Goal: Information Seeking & Learning: Learn about a topic

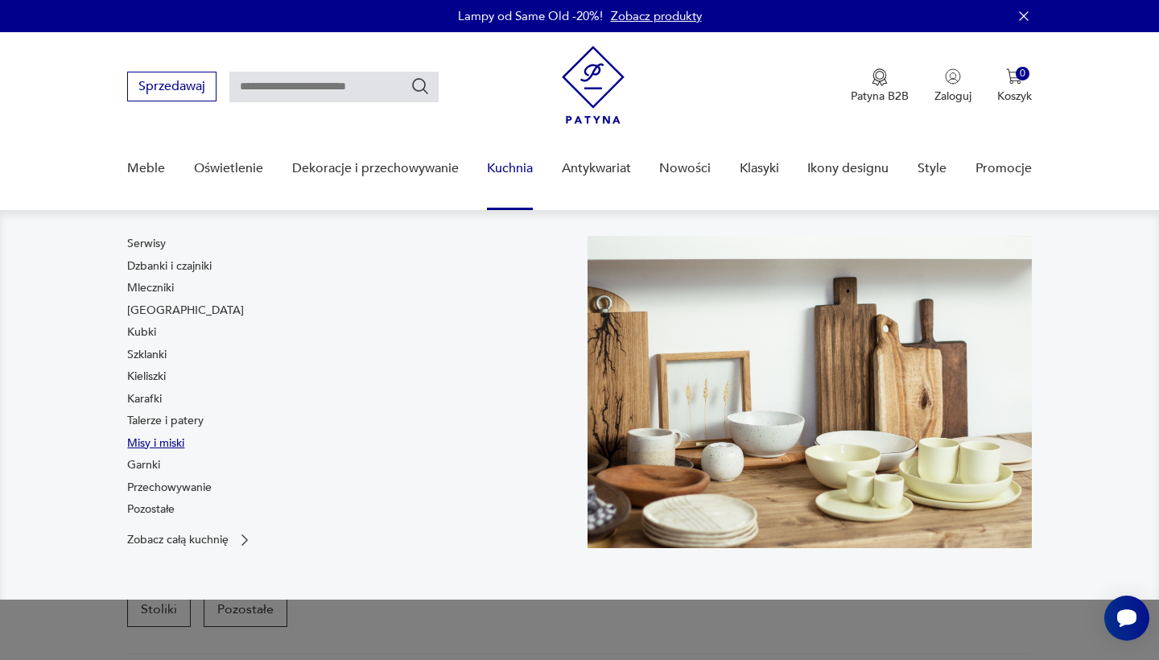
click at [154, 443] on link "Misy i miski" at bounding box center [155, 444] width 57 height 16
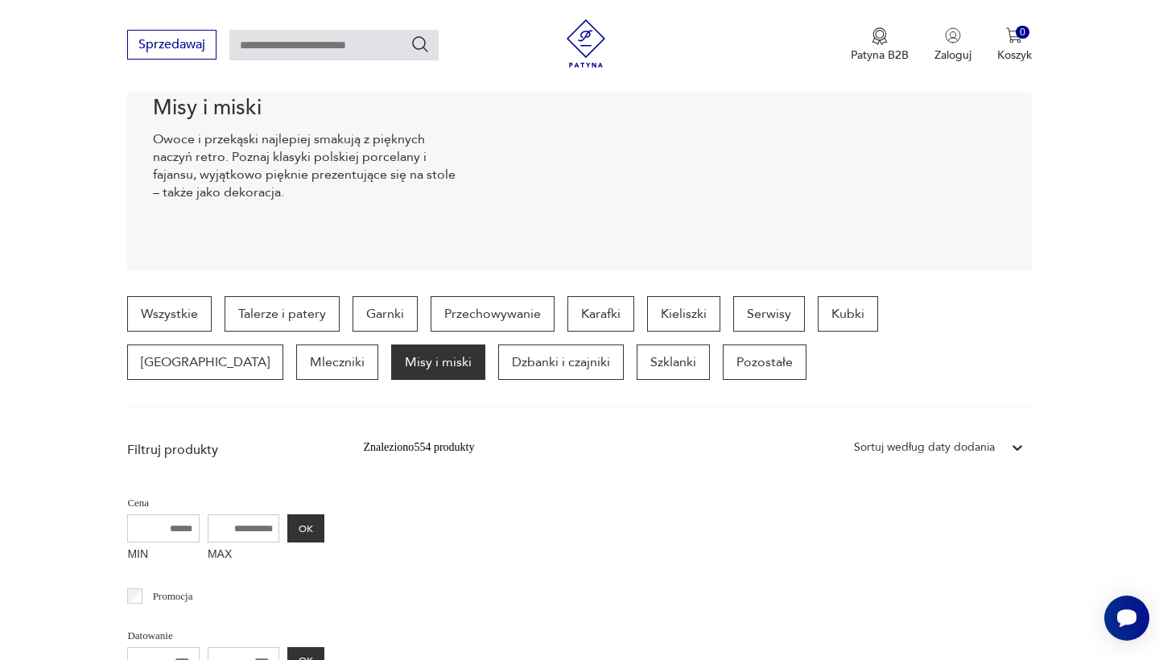
scroll to position [262, 0]
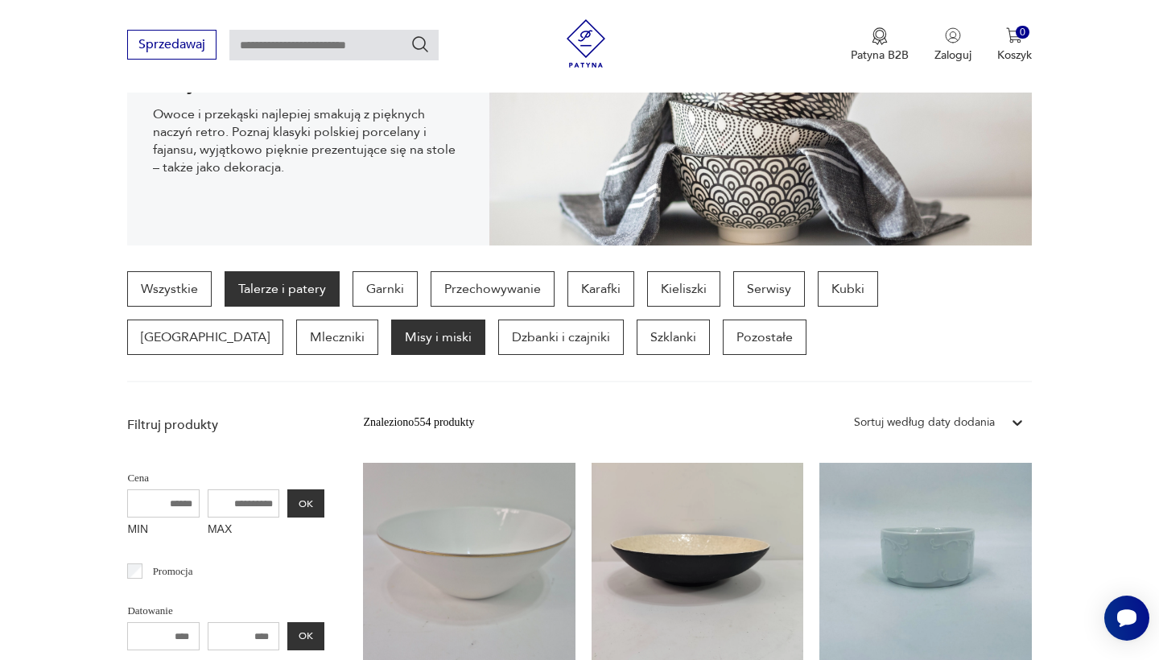
click at [321, 279] on p "Talerze i patery" at bounding box center [282, 288] width 115 height 35
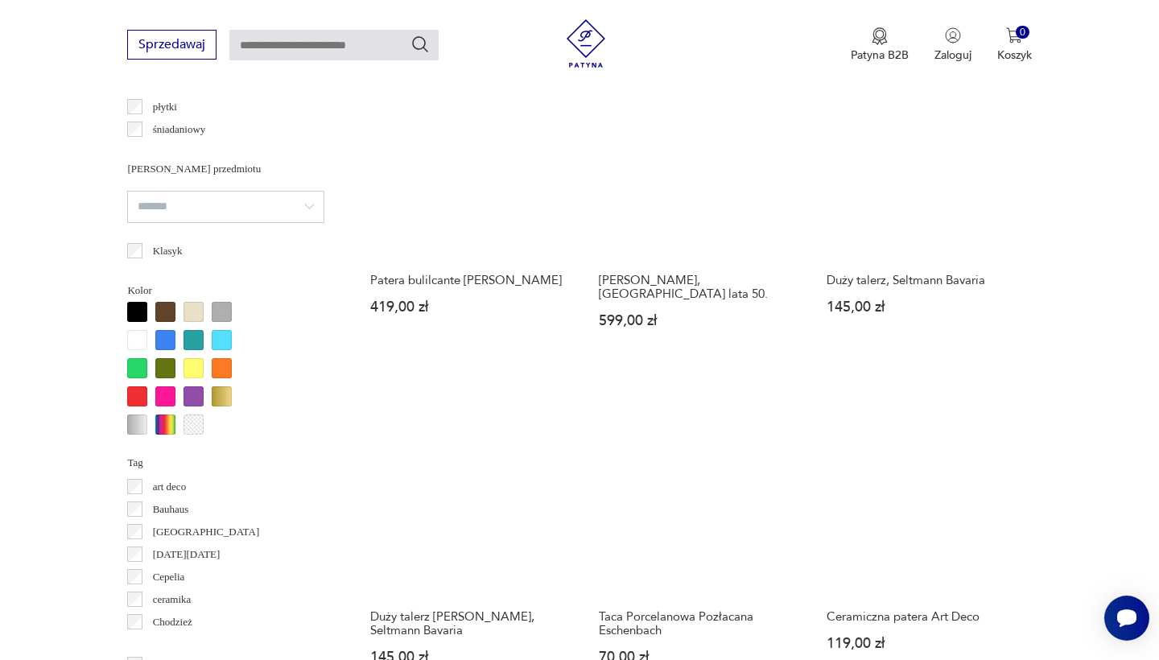
scroll to position [1402, 0]
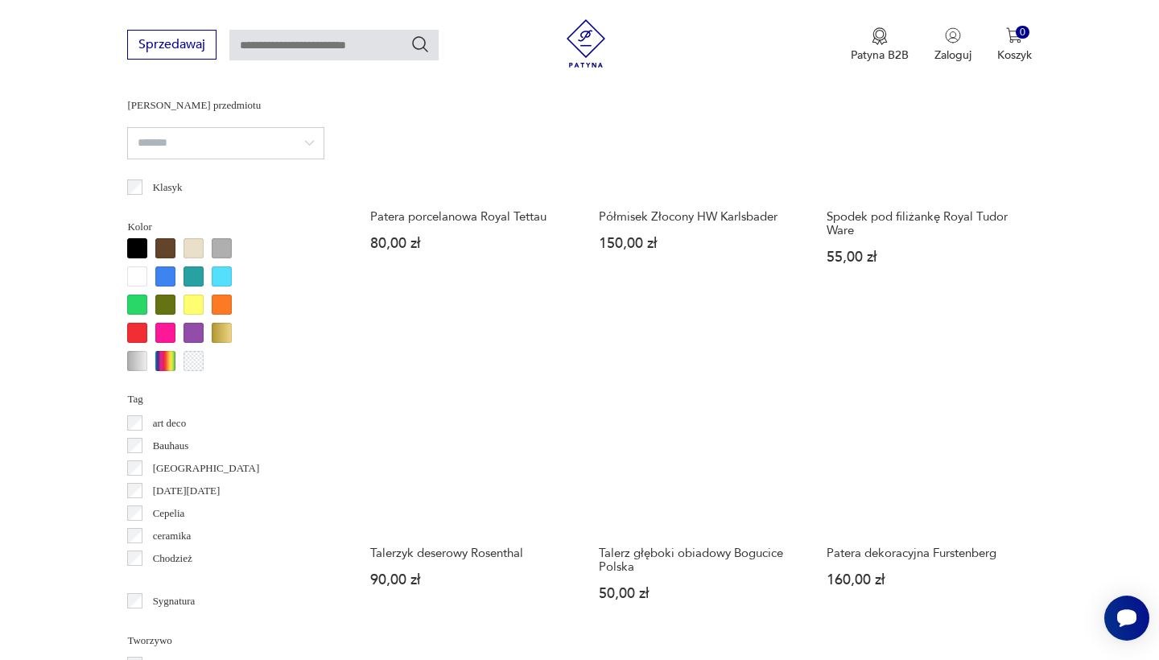
scroll to position [1428, 0]
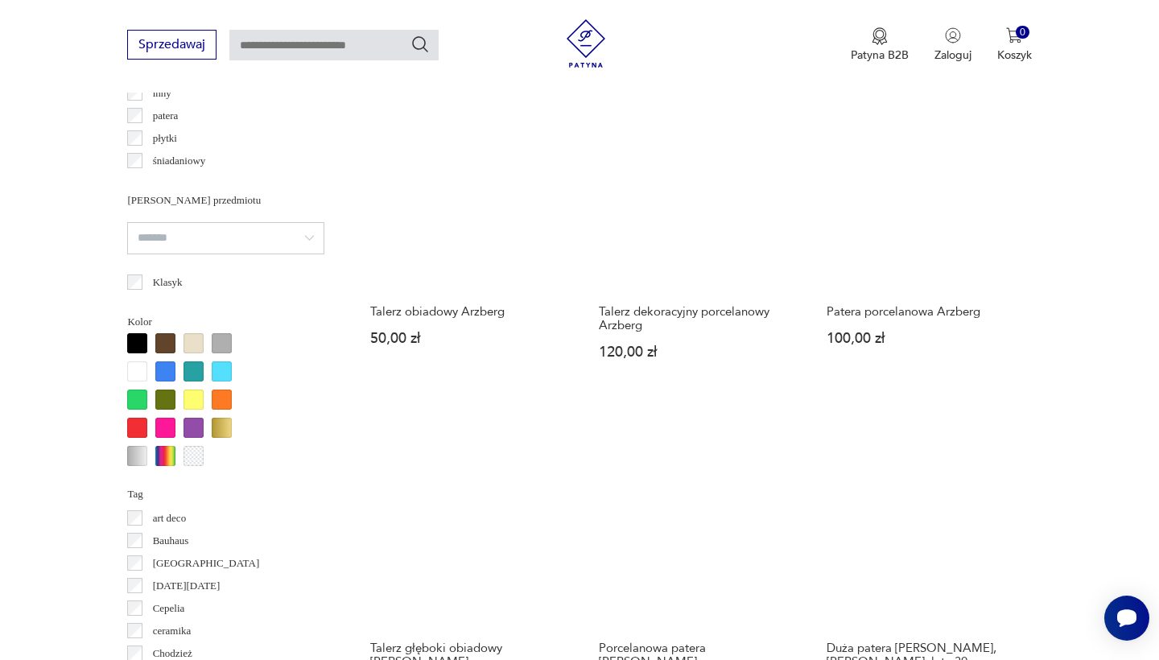
scroll to position [1320, 0]
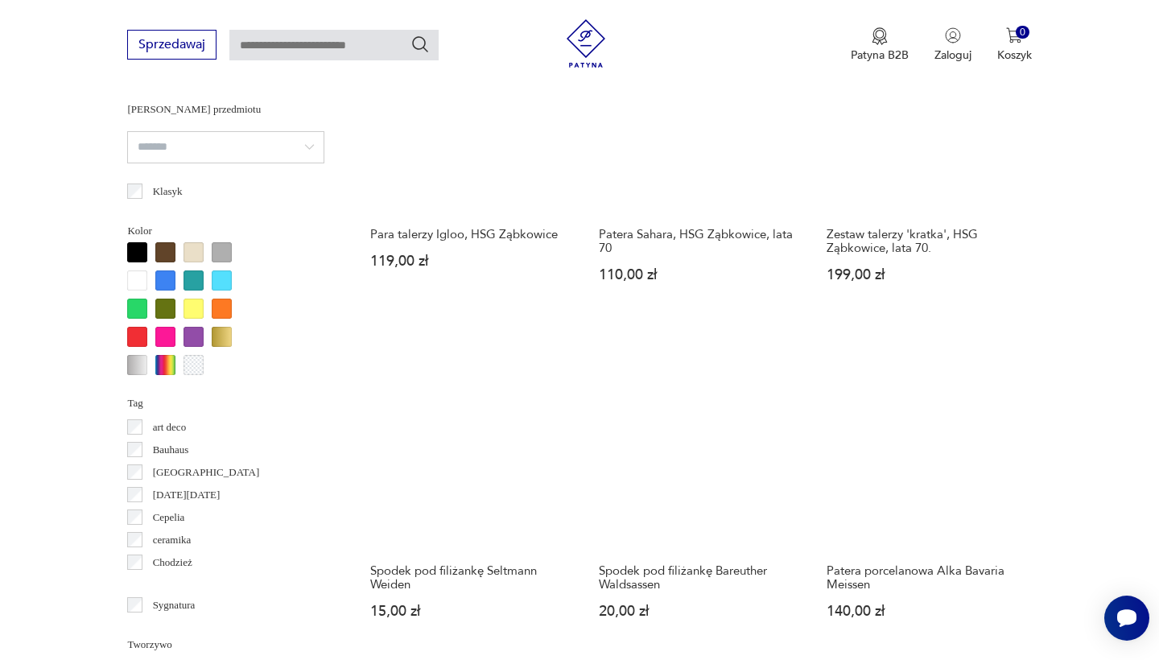
scroll to position [1414, 0]
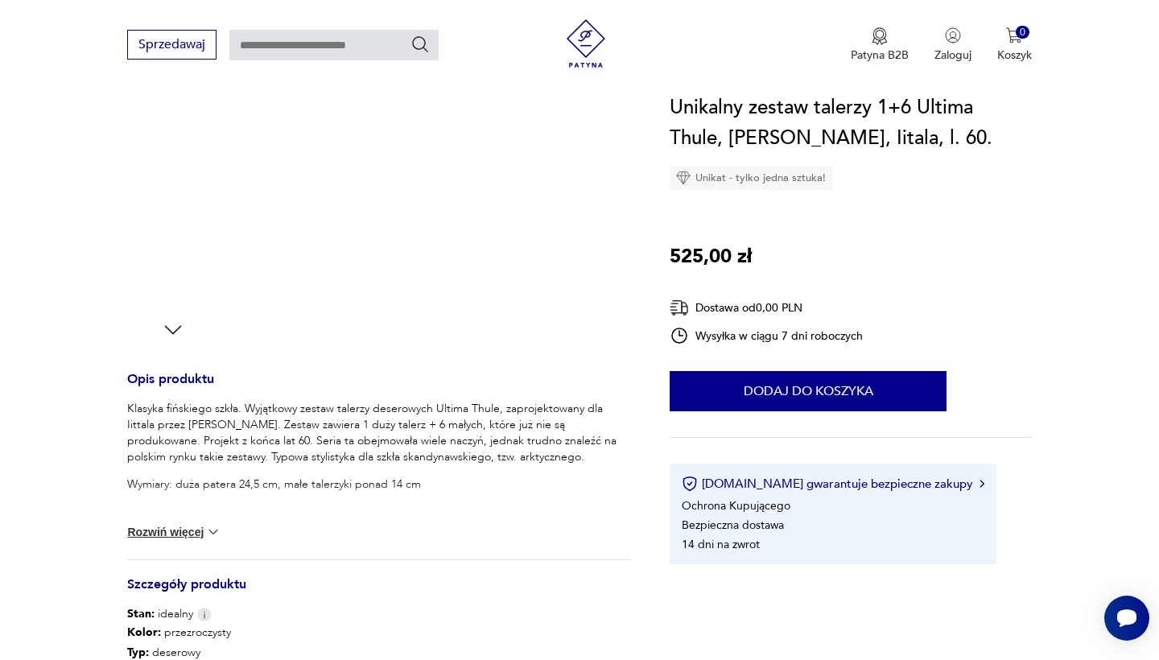
scroll to position [599, 0]
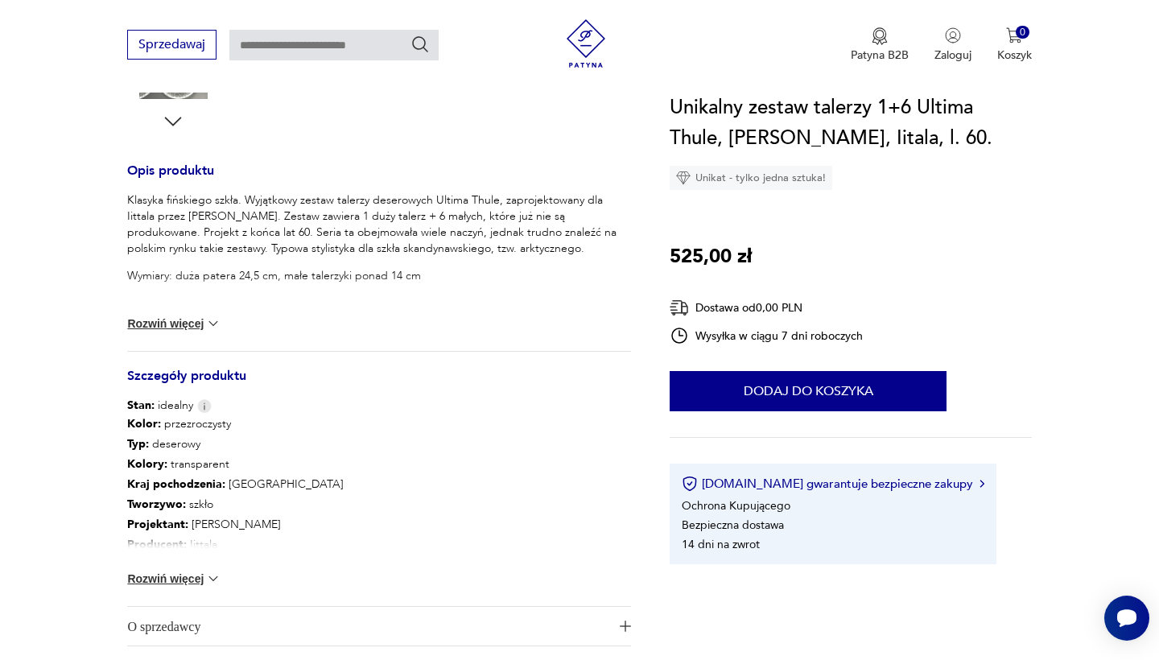
click at [183, 578] on button "Rozwiń więcej" at bounding box center [173, 579] width 93 height 16
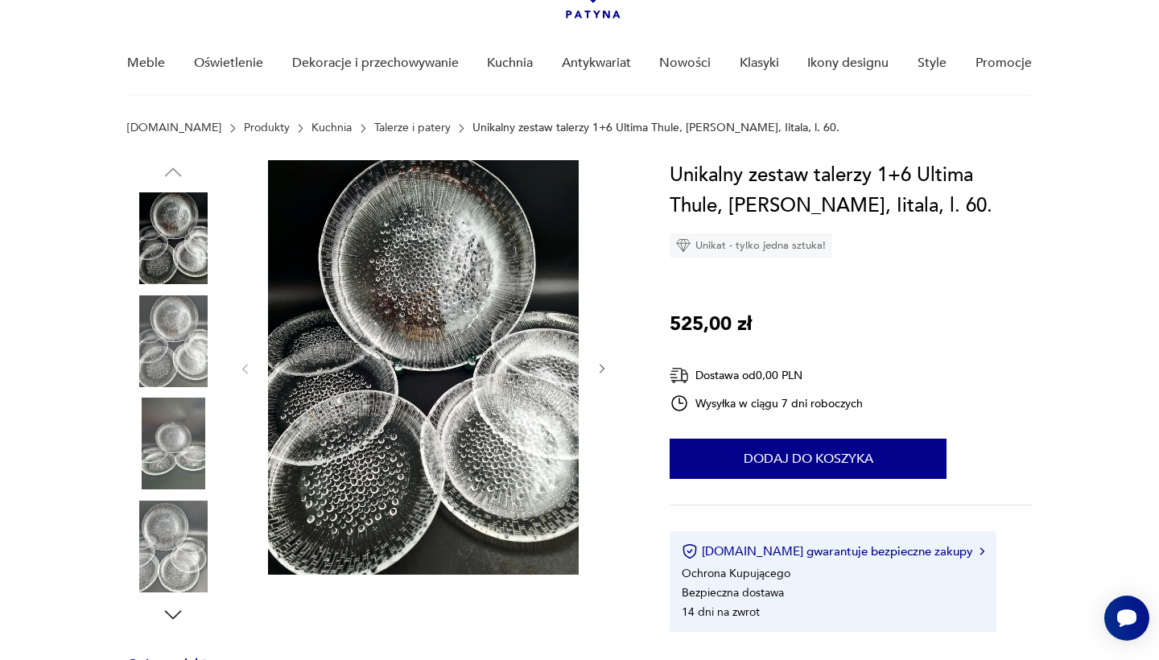
scroll to position [106, 0]
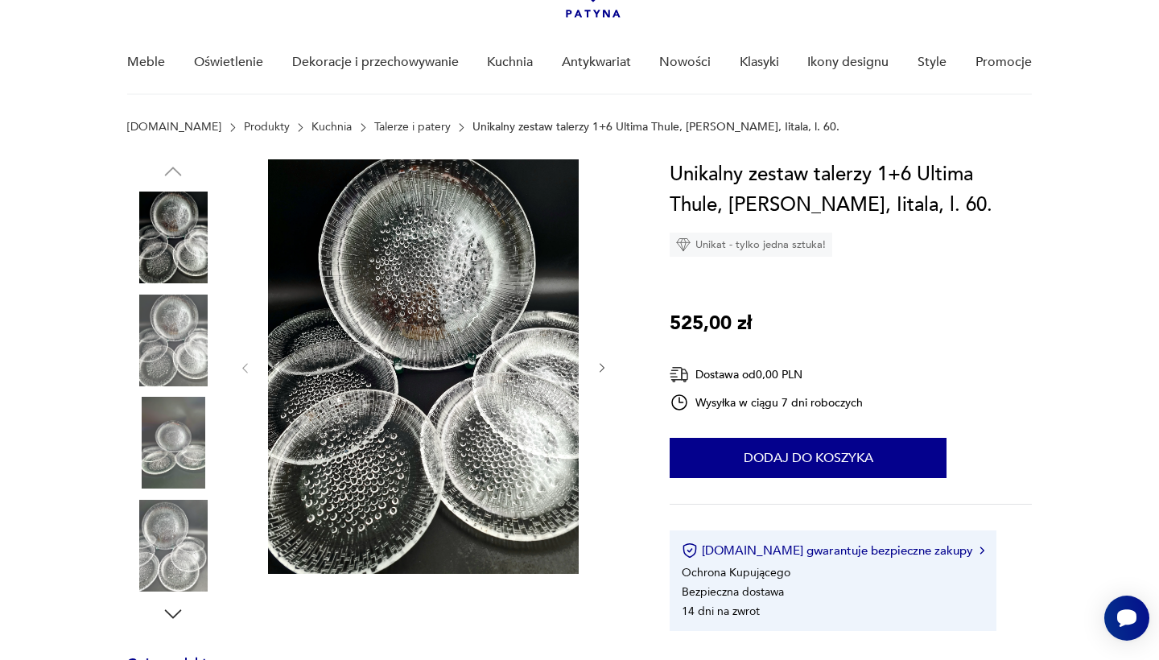
click at [412, 322] on img at bounding box center [423, 366] width 311 height 415
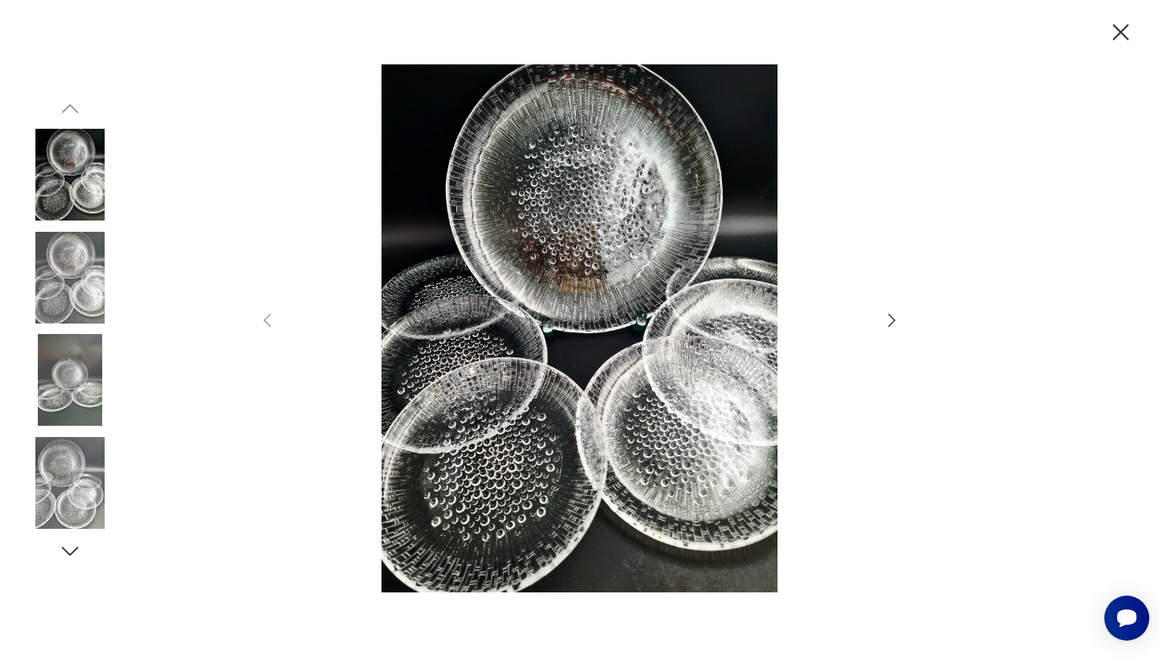
click at [895, 322] on icon "button" at bounding box center [891, 320] width 19 height 19
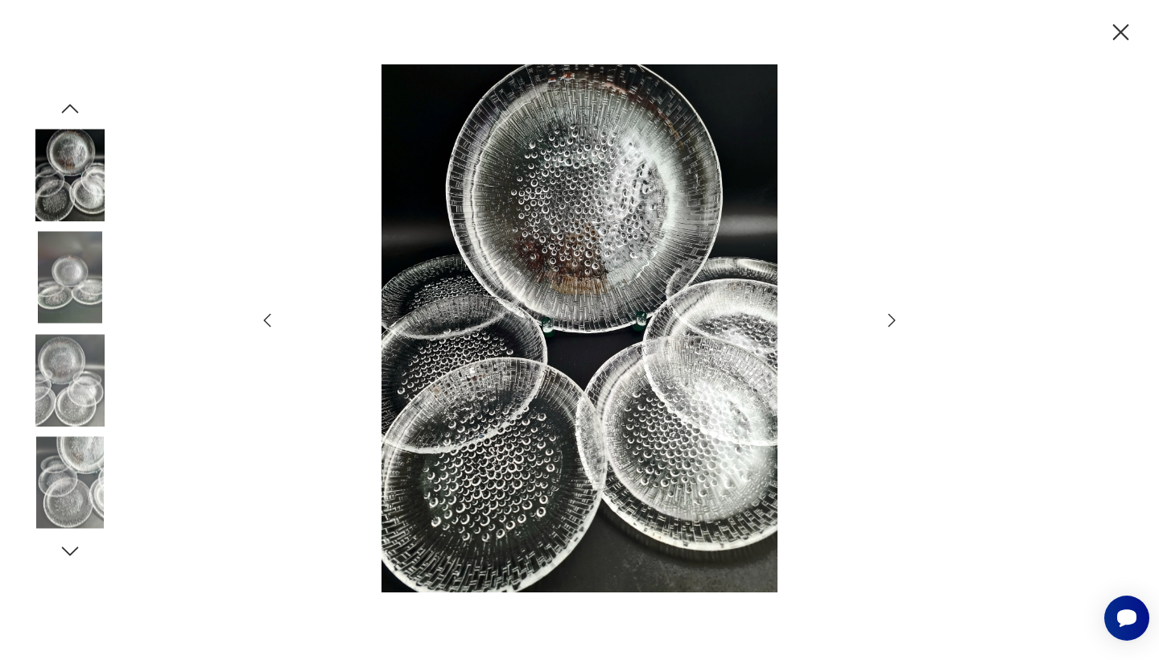
click at [895, 322] on icon "button" at bounding box center [891, 320] width 19 height 19
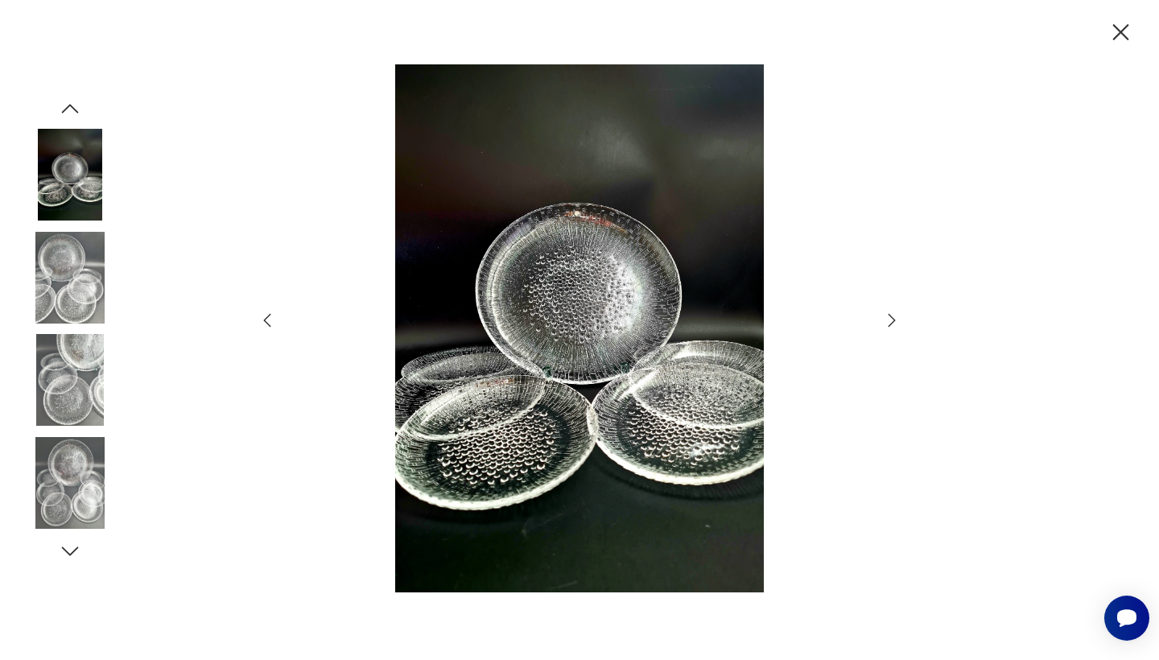
click at [895, 322] on icon "button" at bounding box center [891, 320] width 19 height 19
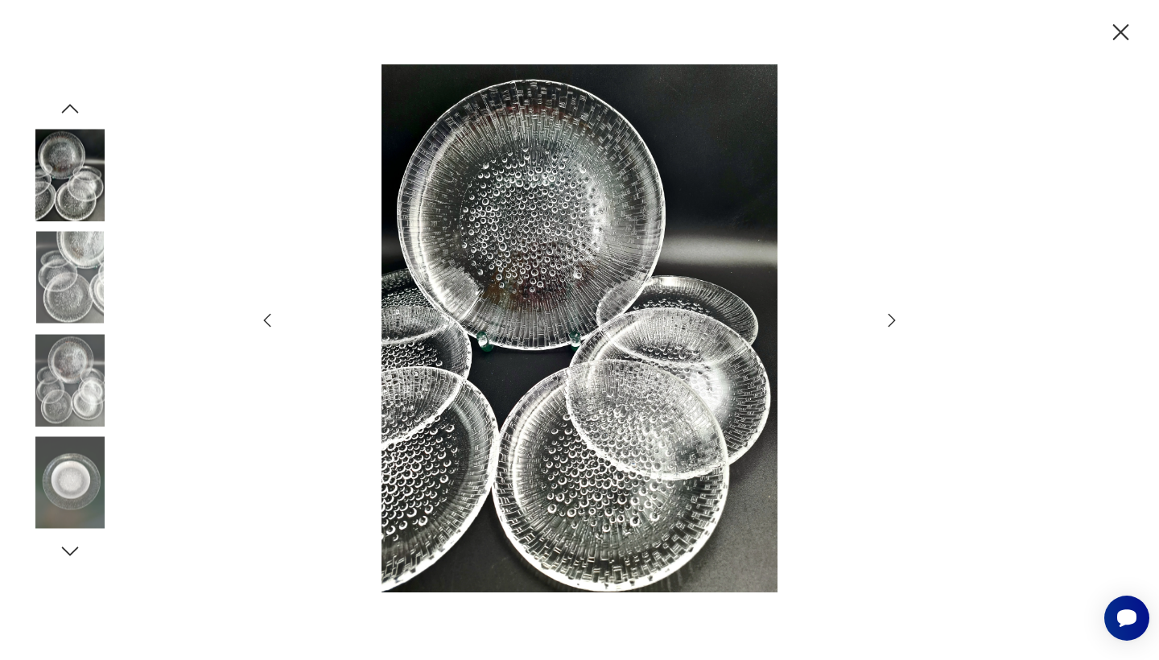
click at [895, 322] on icon "button" at bounding box center [891, 320] width 19 height 19
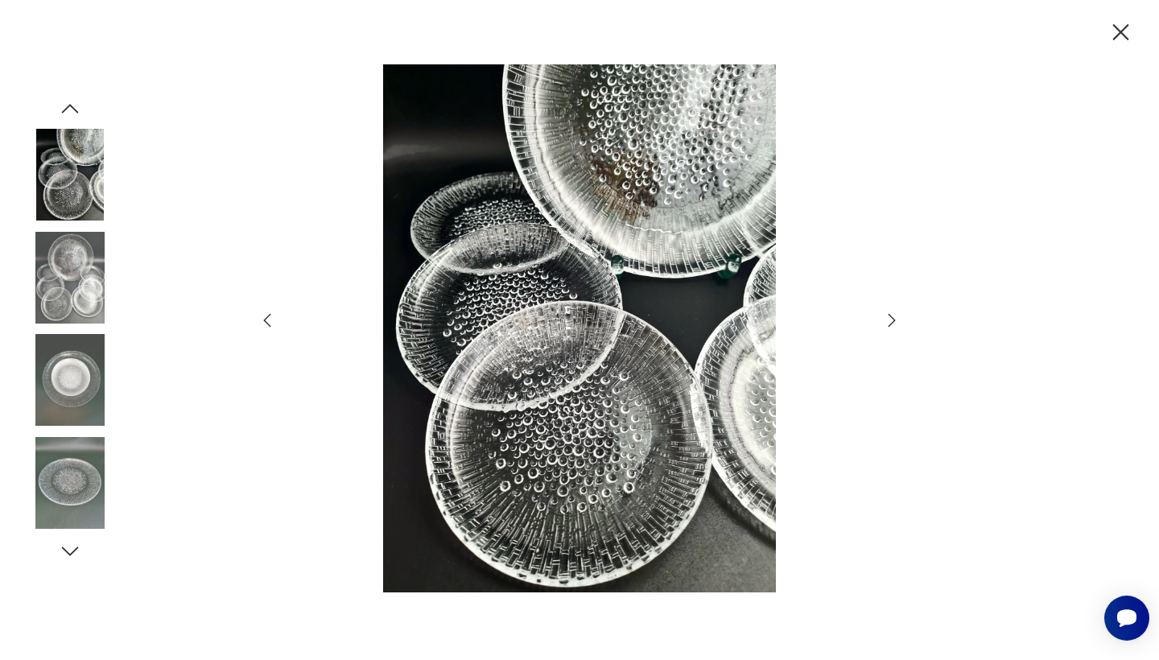
click at [1122, 27] on icon "button" at bounding box center [1121, 33] width 28 height 28
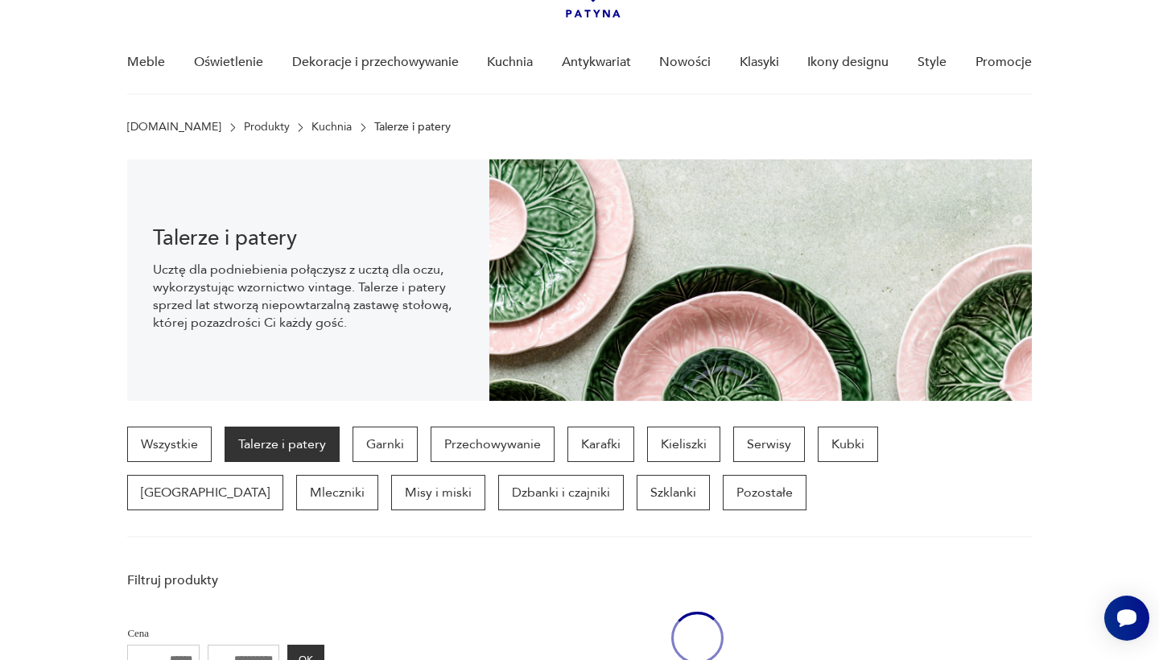
scroll to position [1414, 0]
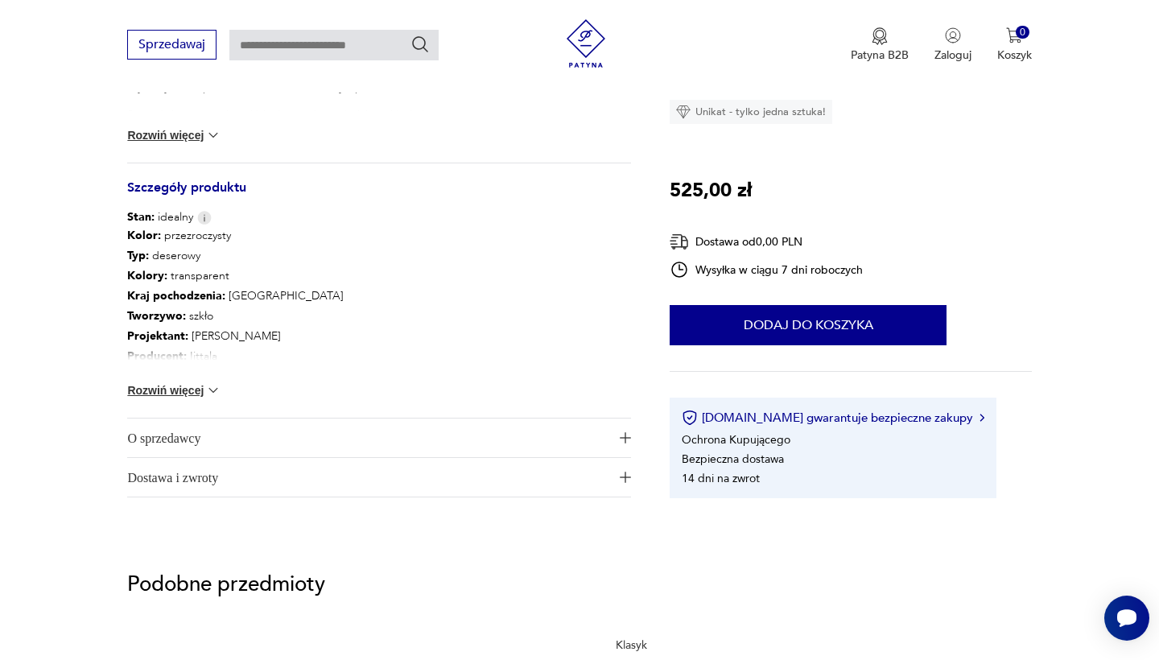
scroll to position [792, 0]
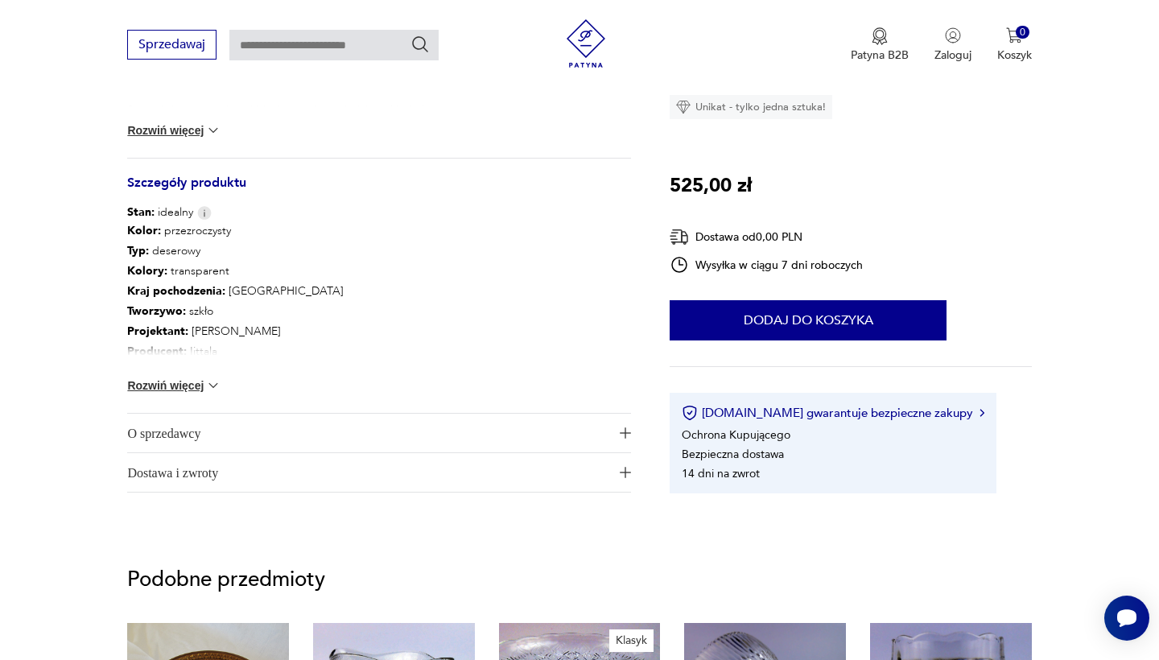
click at [189, 380] on button "Rozwiń więcej" at bounding box center [173, 386] width 93 height 16
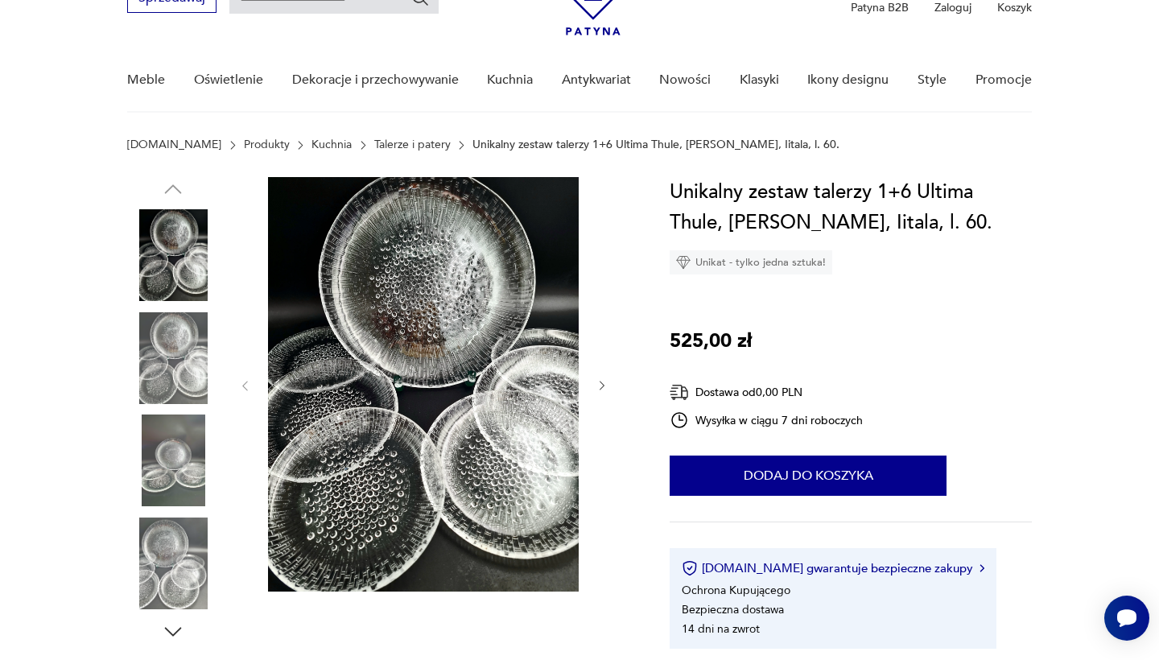
scroll to position [95, 0]
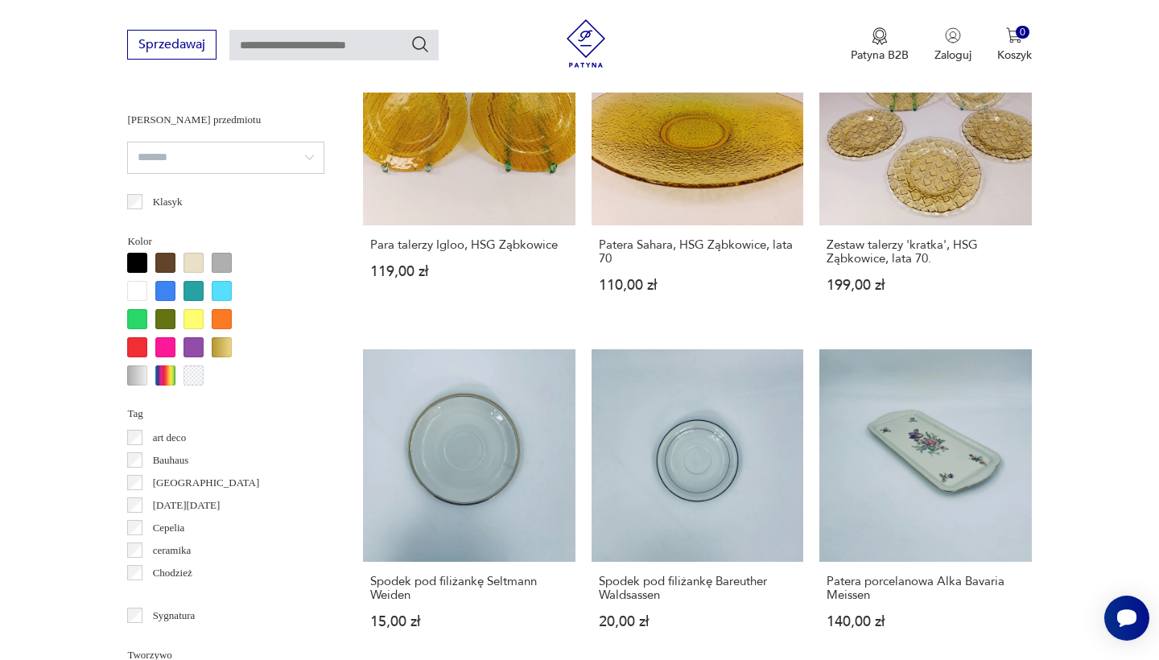
scroll to position [1617, 0]
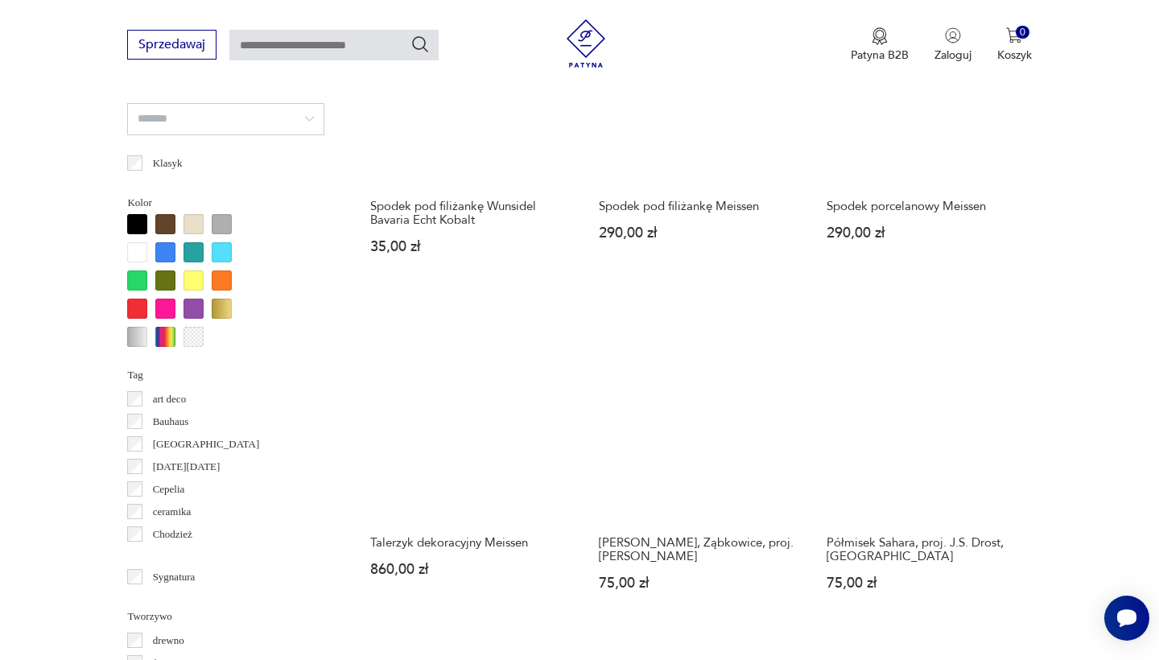
scroll to position [1458, 0]
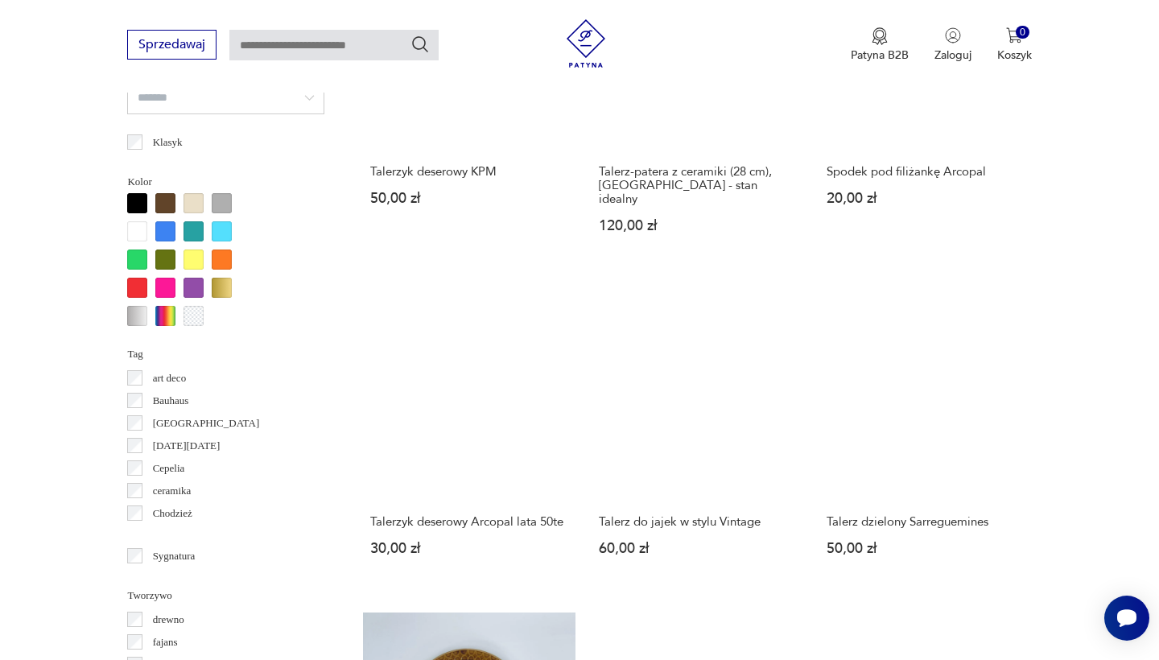
scroll to position [1455, 0]
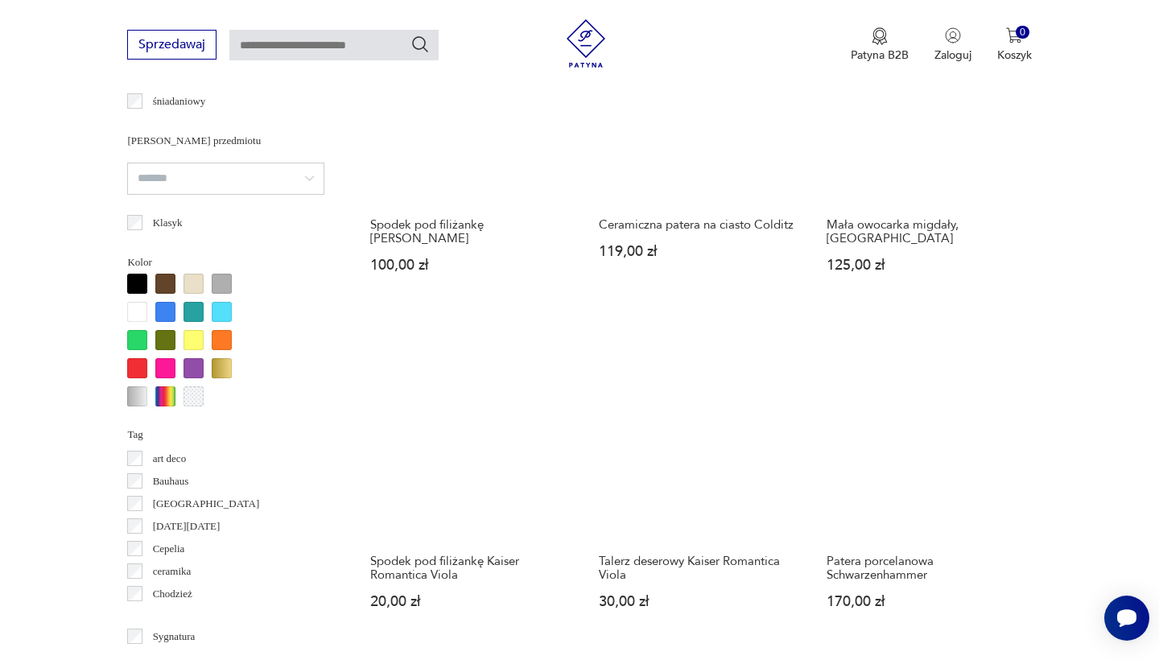
scroll to position [1803, 0]
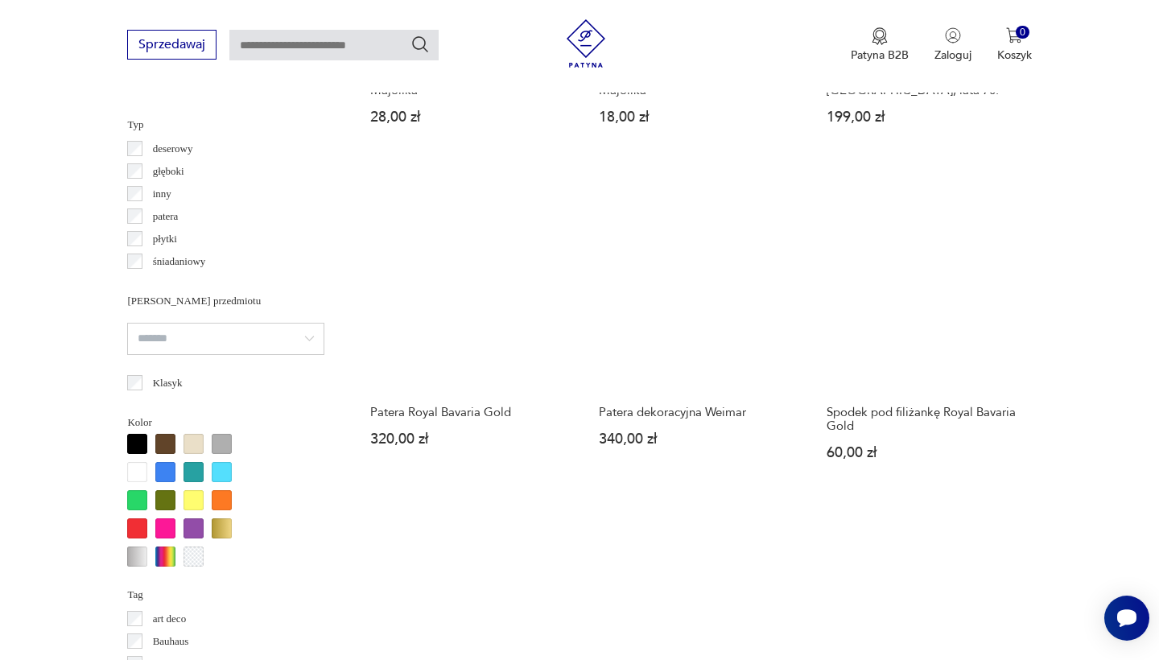
scroll to position [1603, 0]
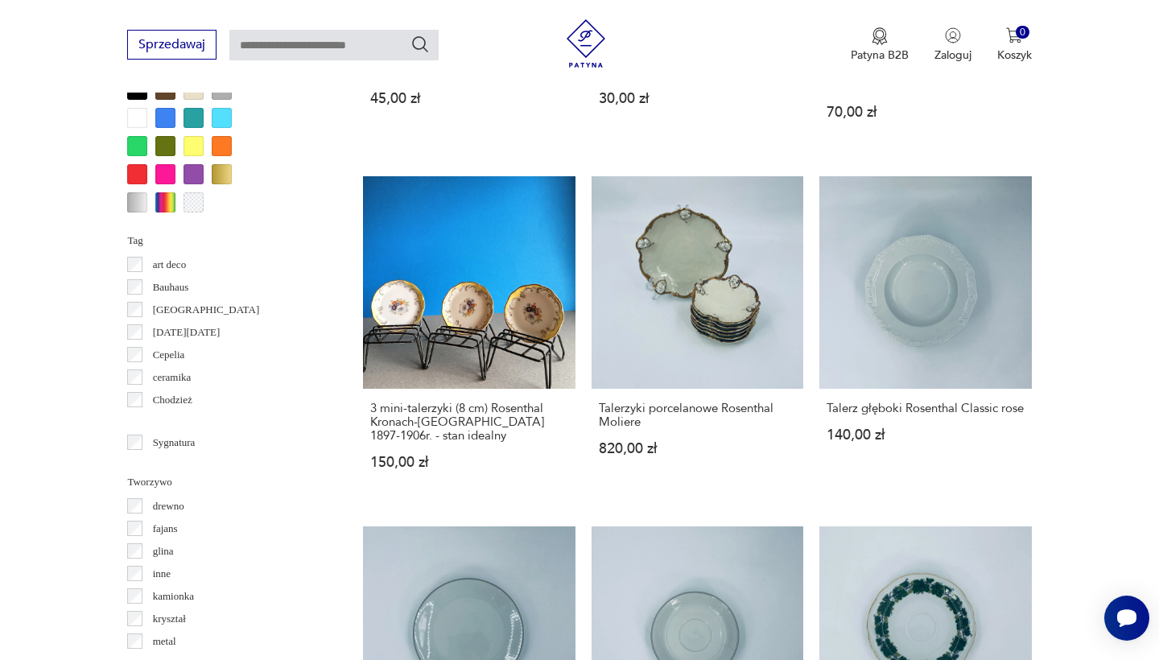
scroll to position [1589, 0]
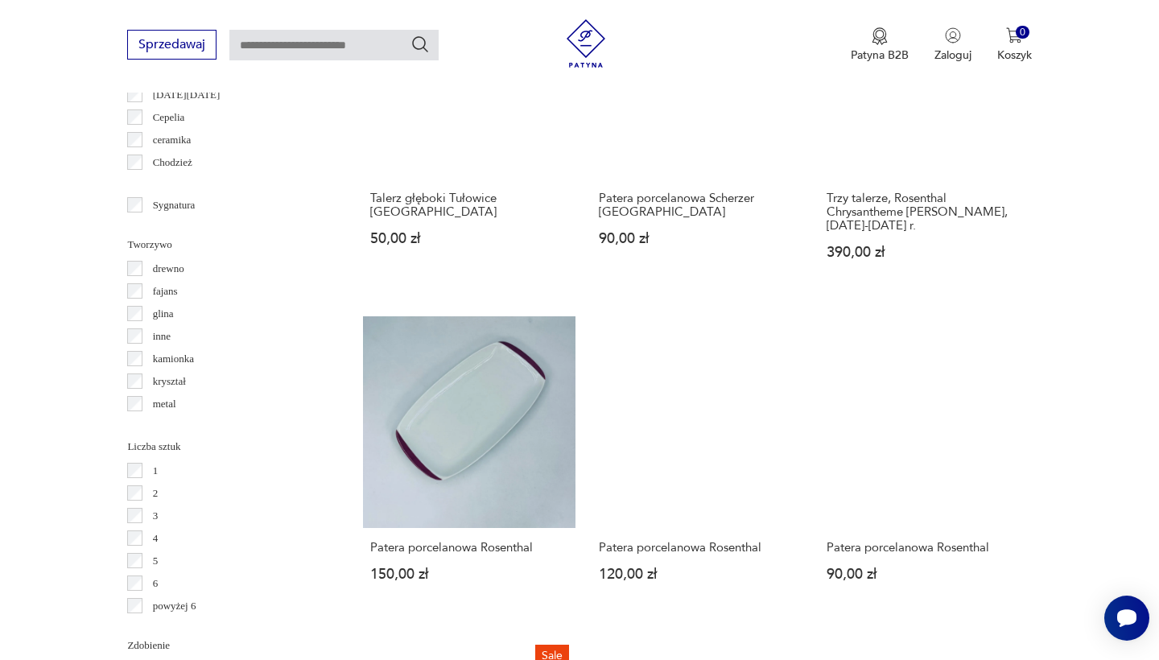
scroll to position [1850, 0]
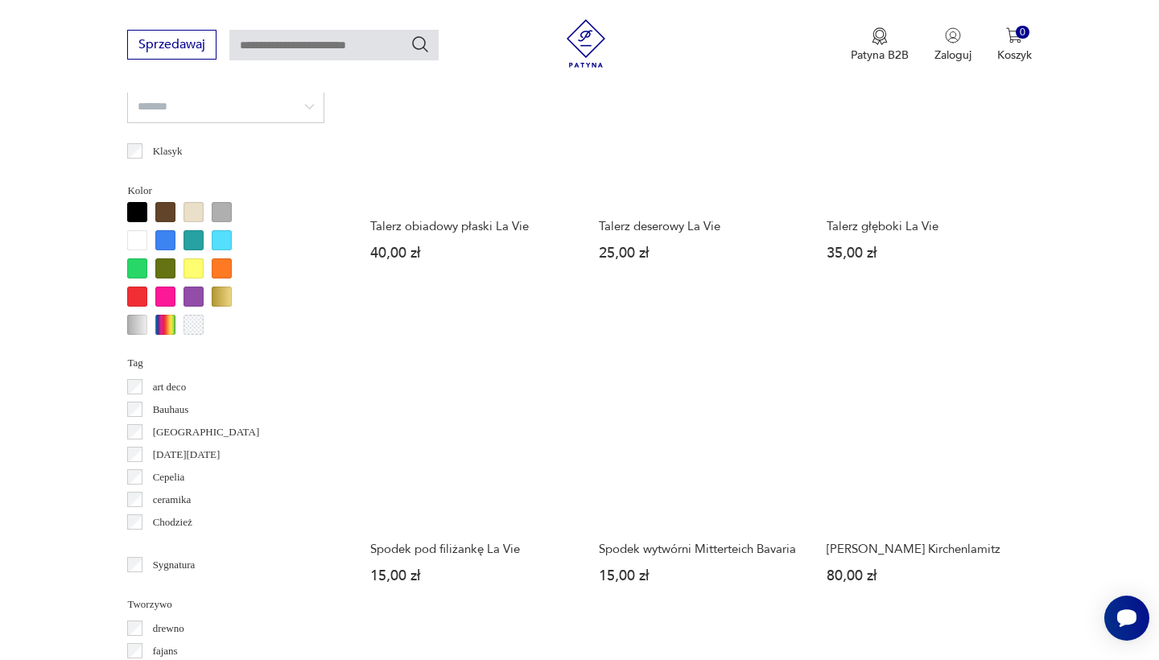
scroll to position [1460, 0]
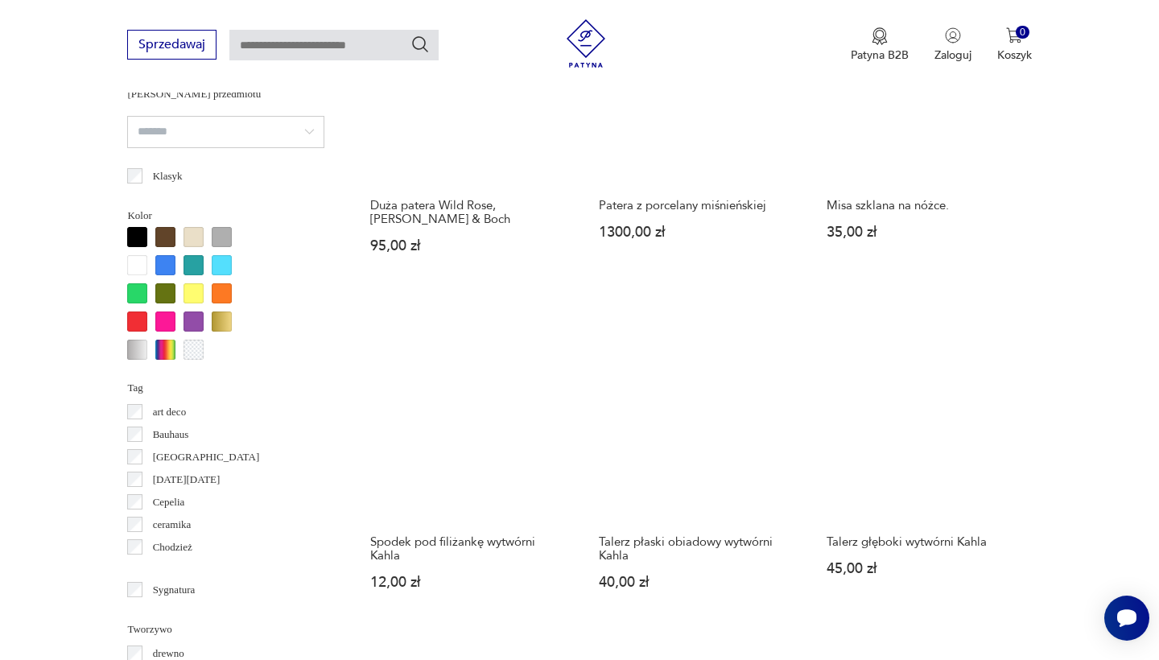
scroll to position [1425, 0]
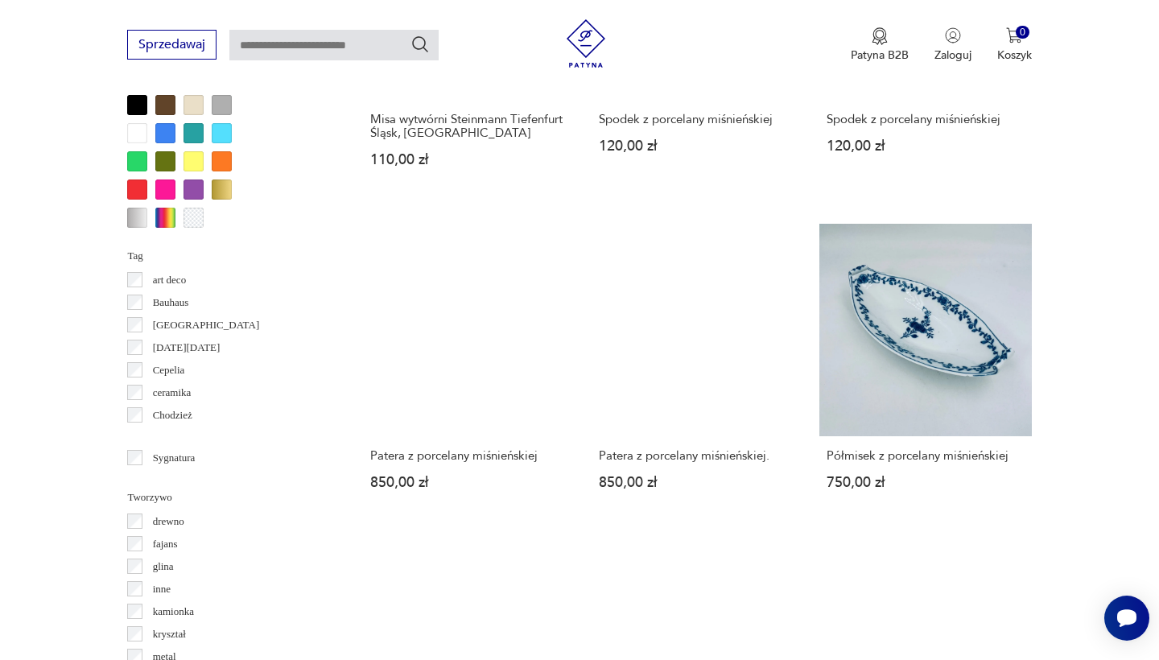
scroll to position [1610, 0]
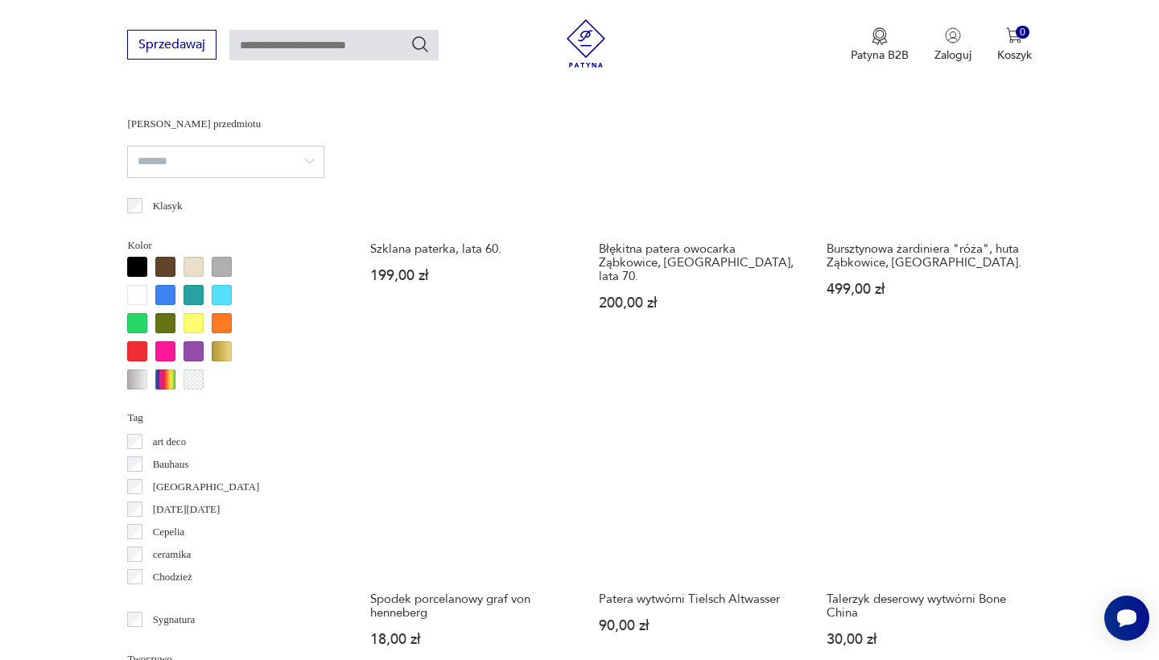
scroll to position [1638, 0]
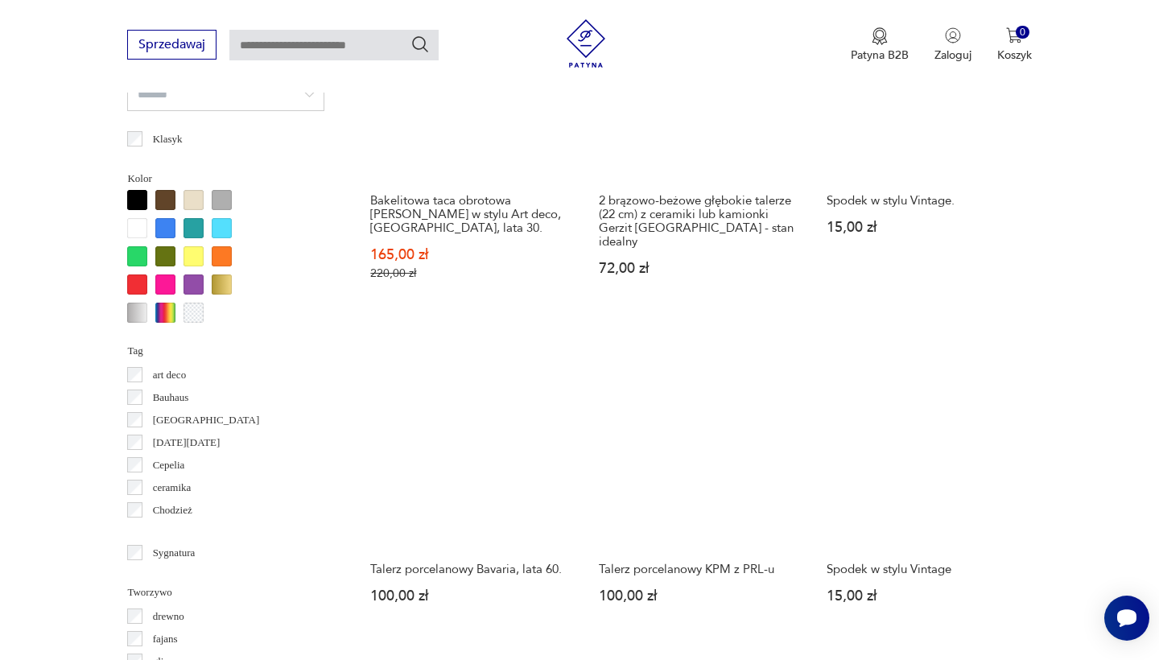
scroll to position [1474, 0]
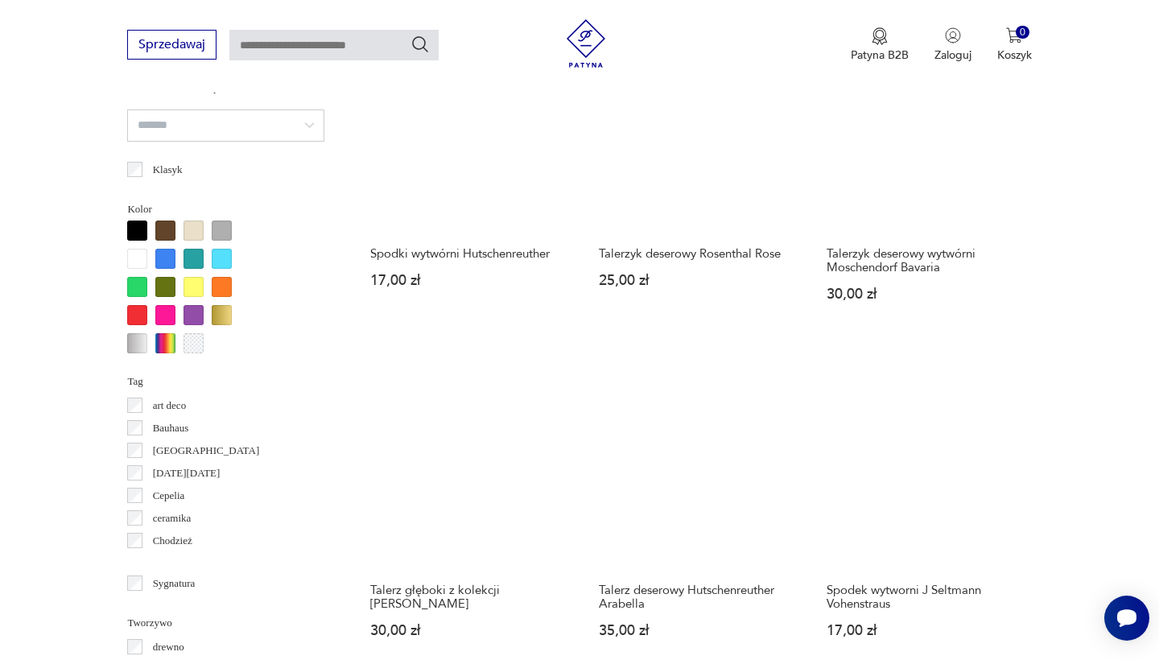
scroll to position [1503, 0]
